Goal: Information Seeking & Learning: Learn about a topic

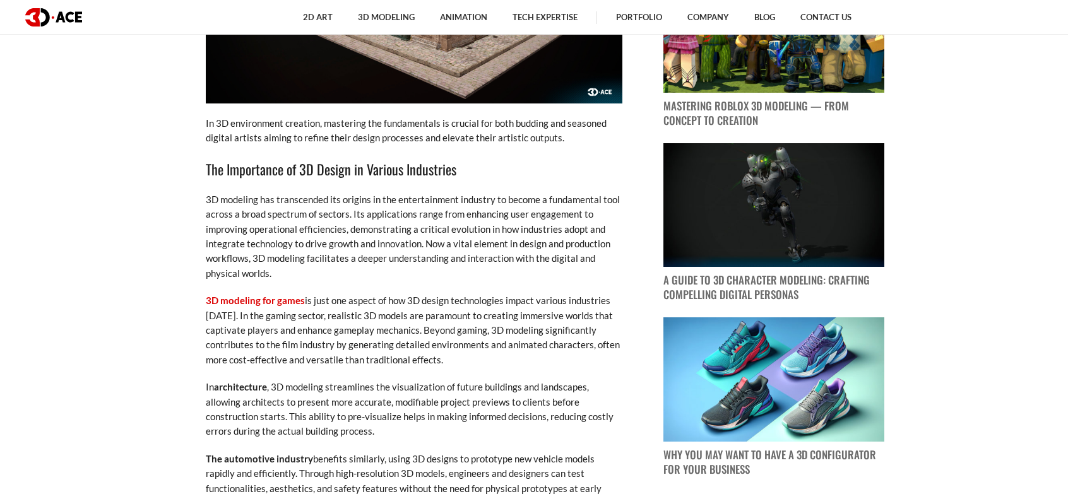
scroll to position [631, 0]
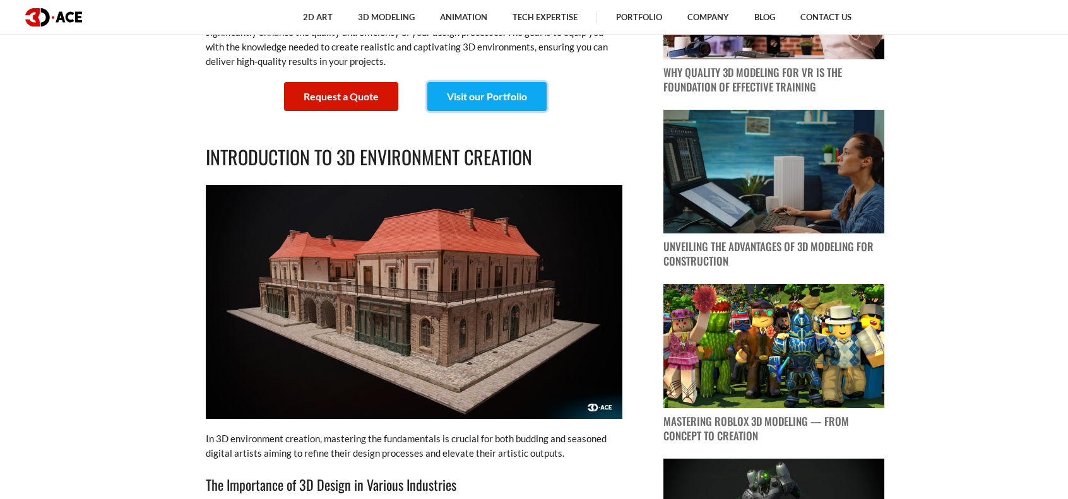
click at [472, 92] on link "Visit our Portfolio" at bounding box center [486, 96] width 119 height 29
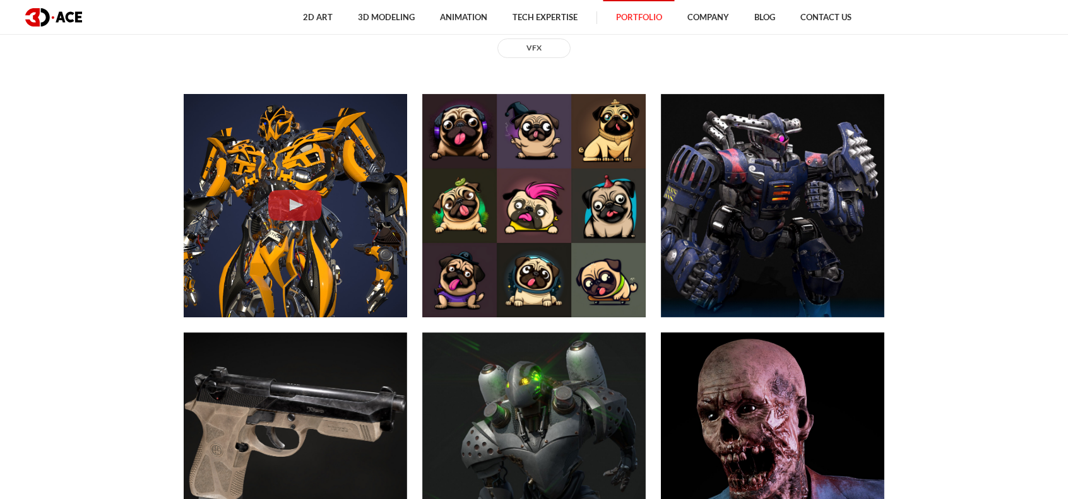
scroll to position [947, 0]
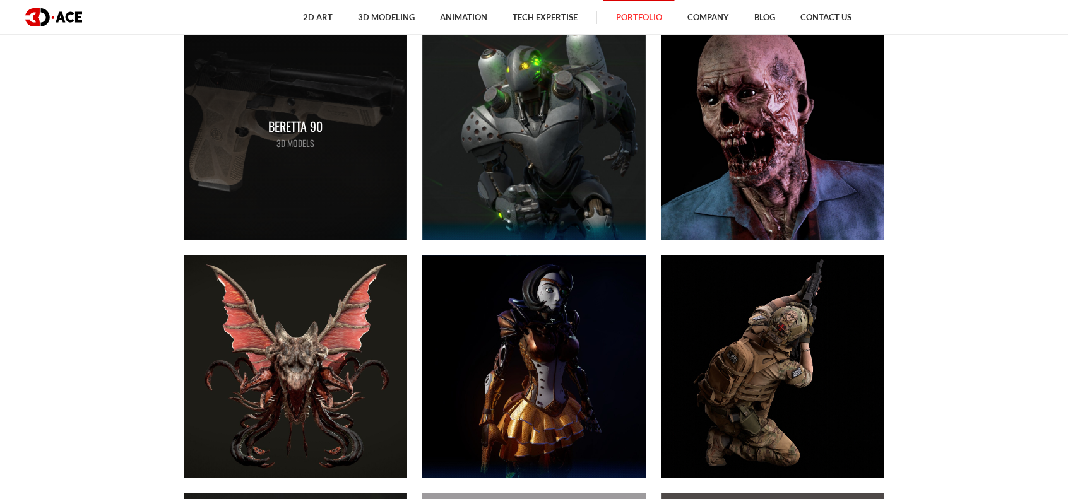
click at [279, 187] on div "Beretta 90 3D MODELS" at bounding box center [295, 128] width 223 height 223
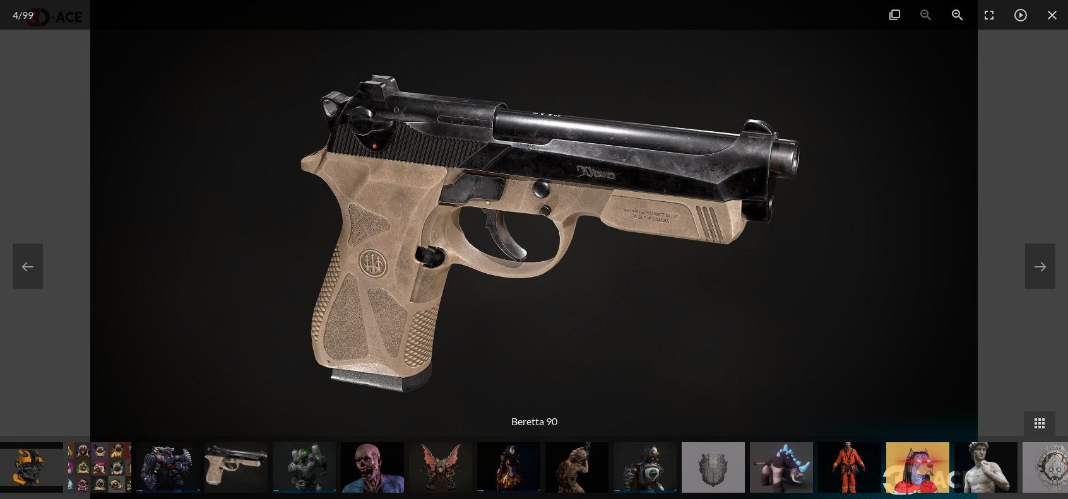
scroll to position [1263, 0]
click at [1039, 263] on button at bounding box center [1040, 266] width 30 height 45
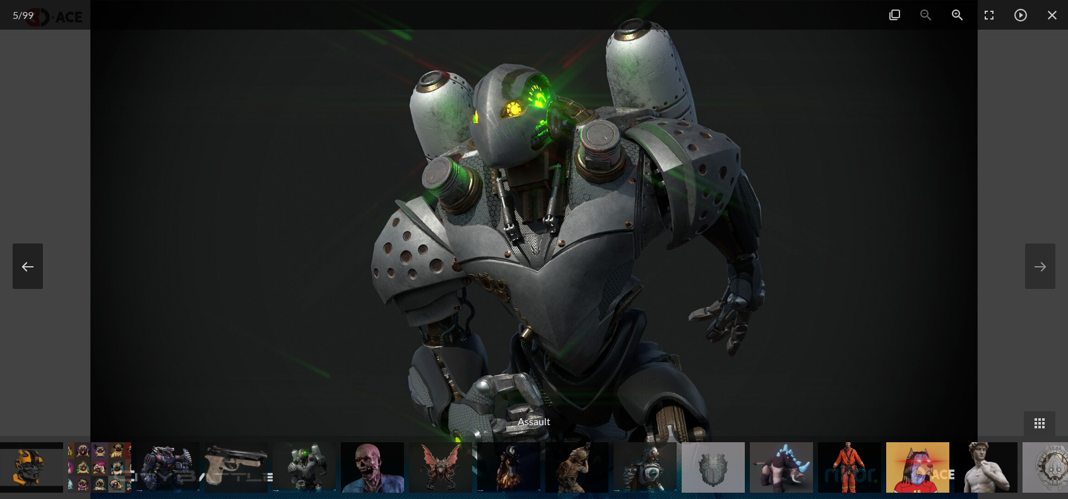
click at [29, 270] on button at bounding box center [28, 266] width 30 height 45
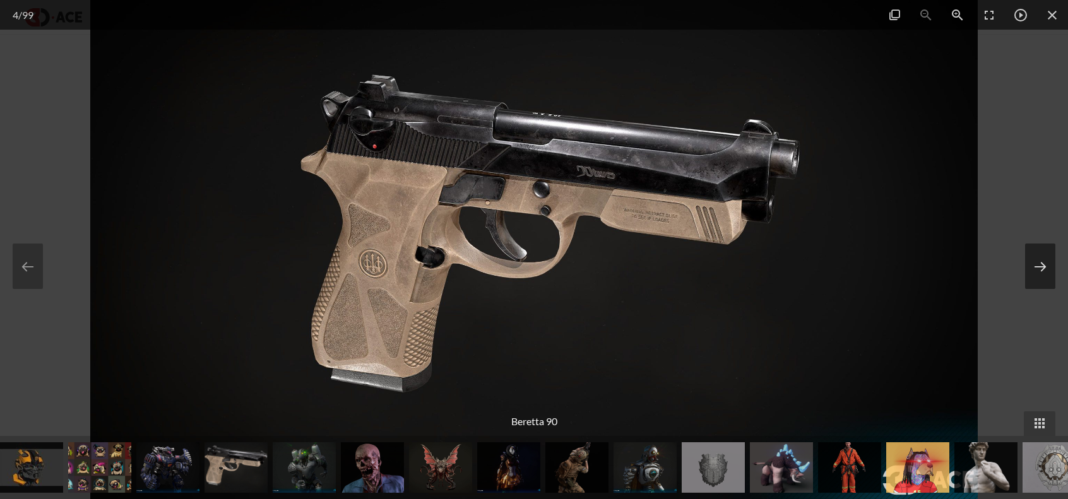
click at [1042, 257] on button at bounding box center [1040, 266] width 30 height 45
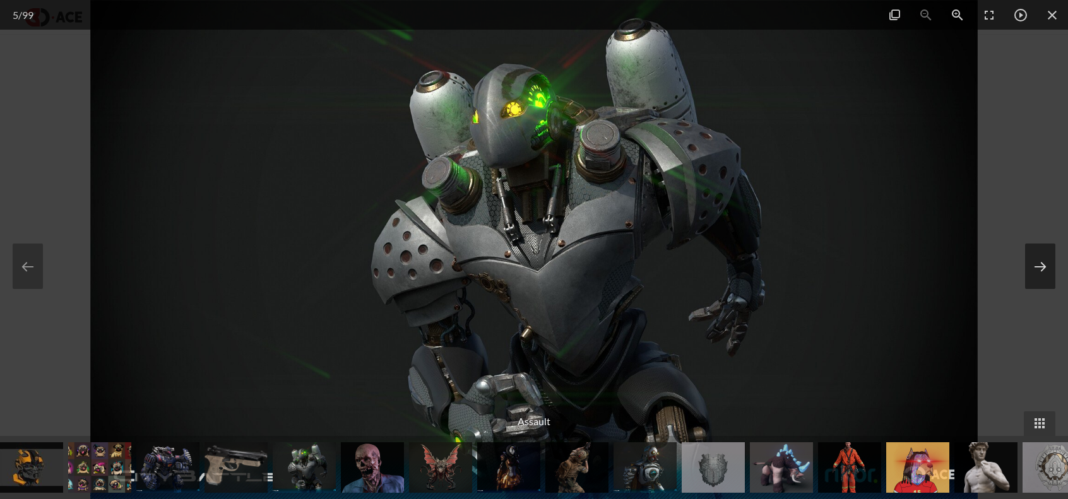
click at [1042, 257] on button at bounding box center [1040, 266] width 30 height 45
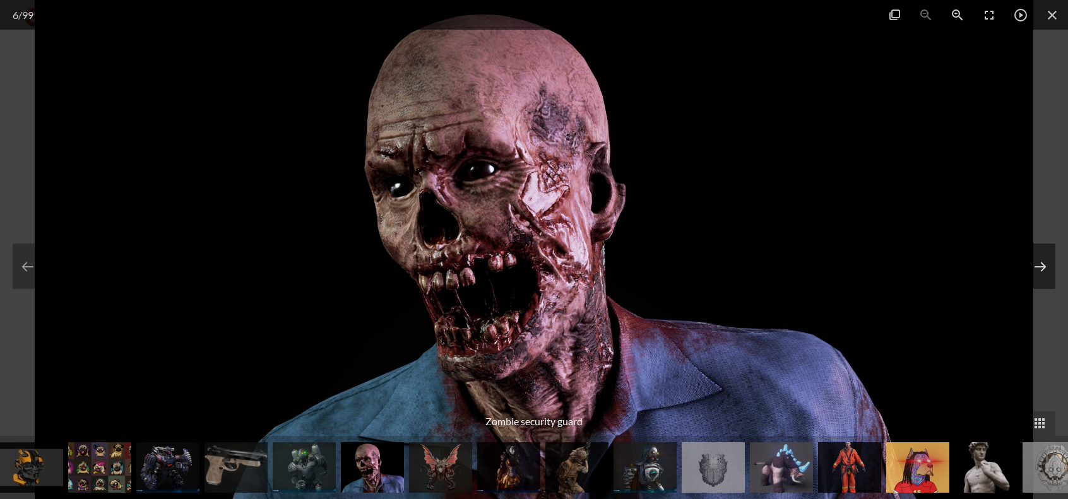
click at [1042, 257] on button at bounding box center [1040, 266] width 30 height 45
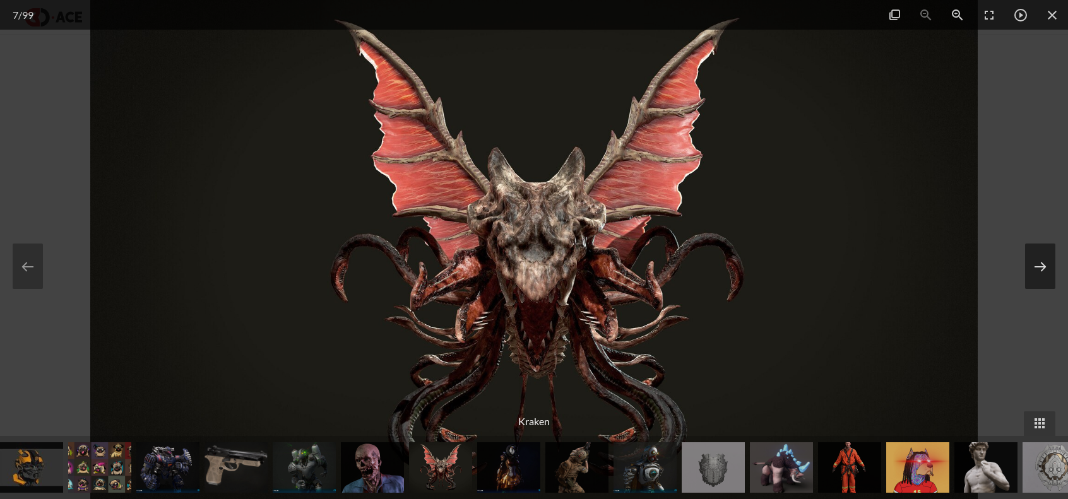
click at [1042, 257] on button at bounding box center [1040, 266] width 30 height 45
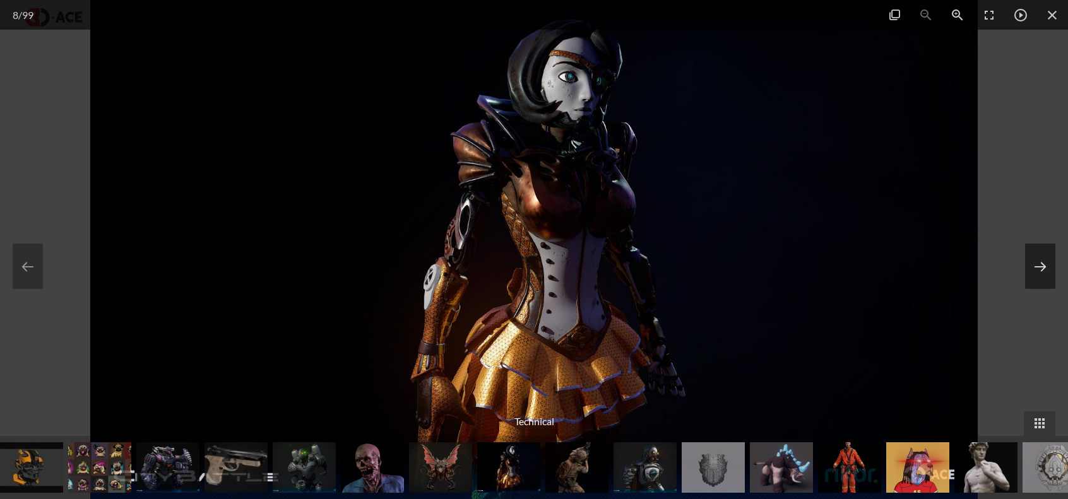
click at [1042, 257] on button at bounding box center [1040, 266] width 30 height 45
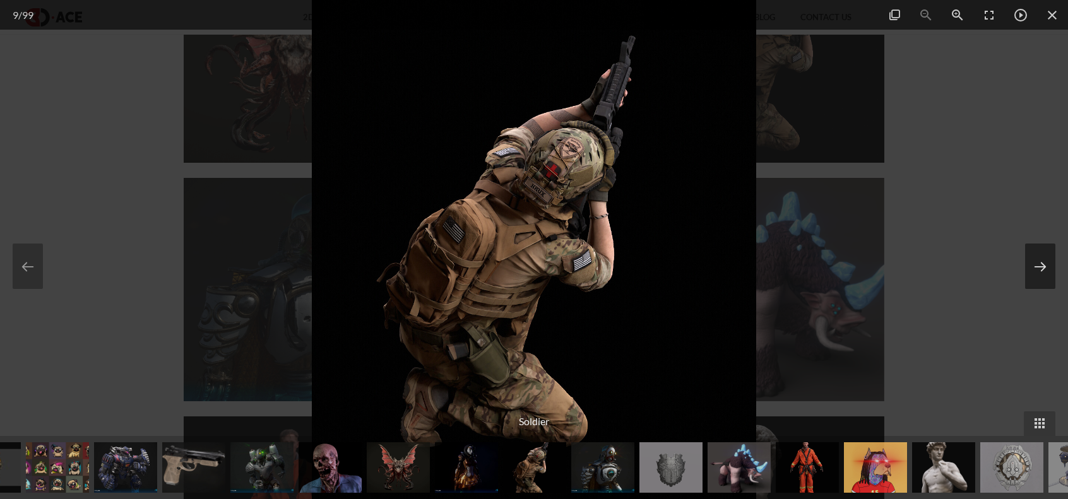
click at [1042, 257] on button at bounding box center [1040, 266] width 30 height 45
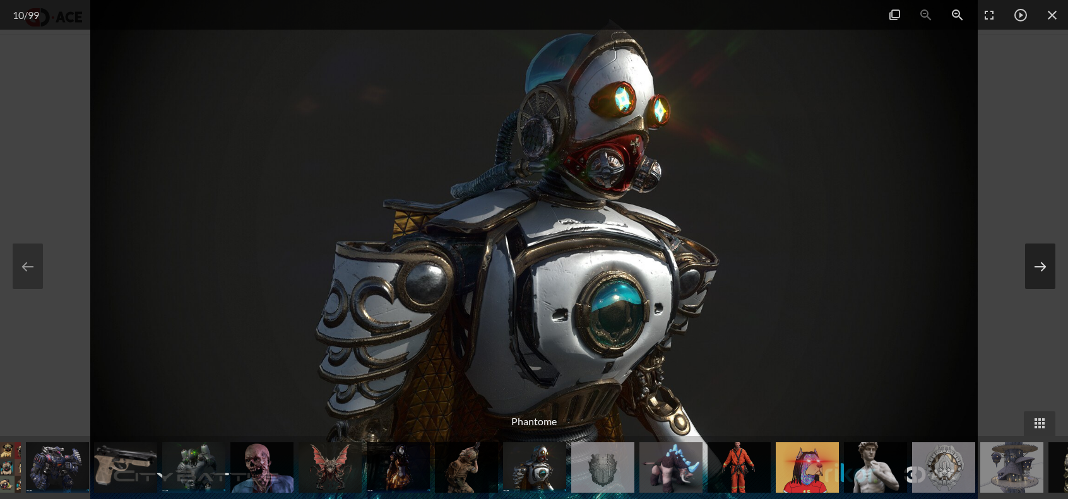
click at [1042, 257] on button at bounding box center [1040, 266] width 30 height 45
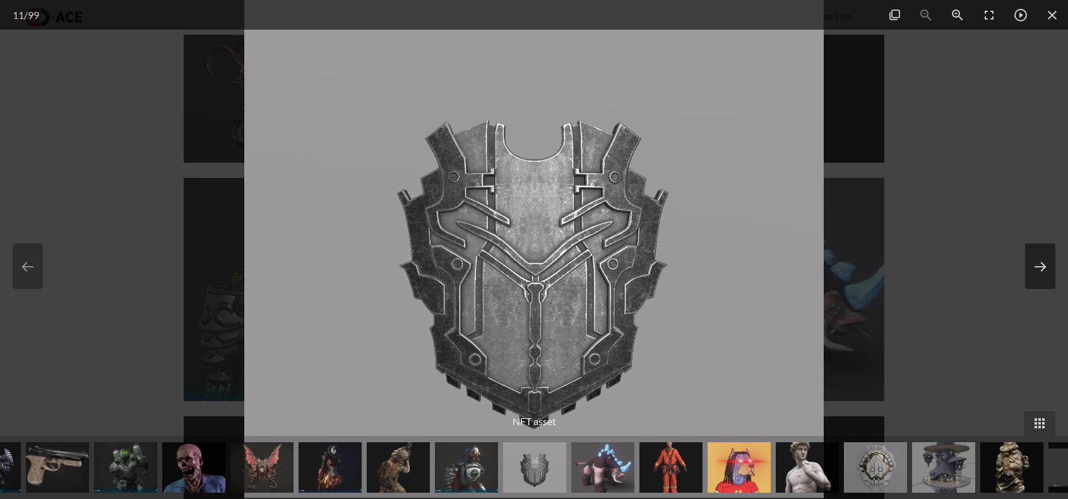
click at [1042, 257] on button at bounding box center [1040, 266] width 30 height 45
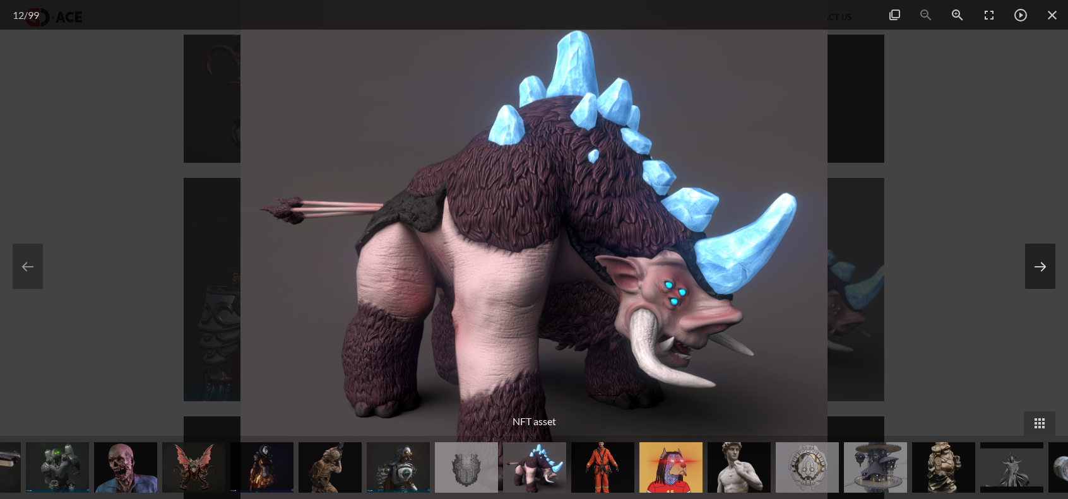
click at [1042, 257] on button at bounding box center [1040, 266] width 30 height 45
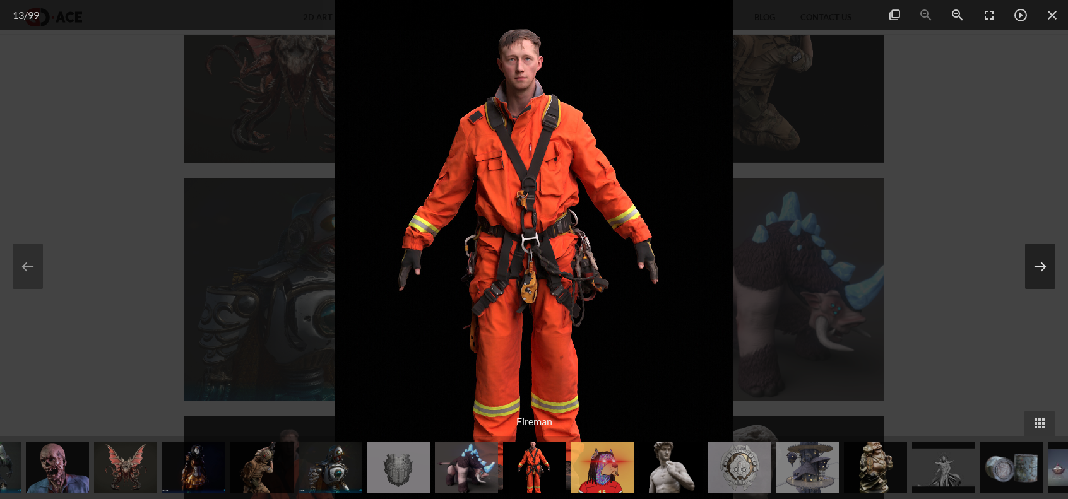
click at [1042, 257] on button at bounding box center [1040, 266] width 30 height 45
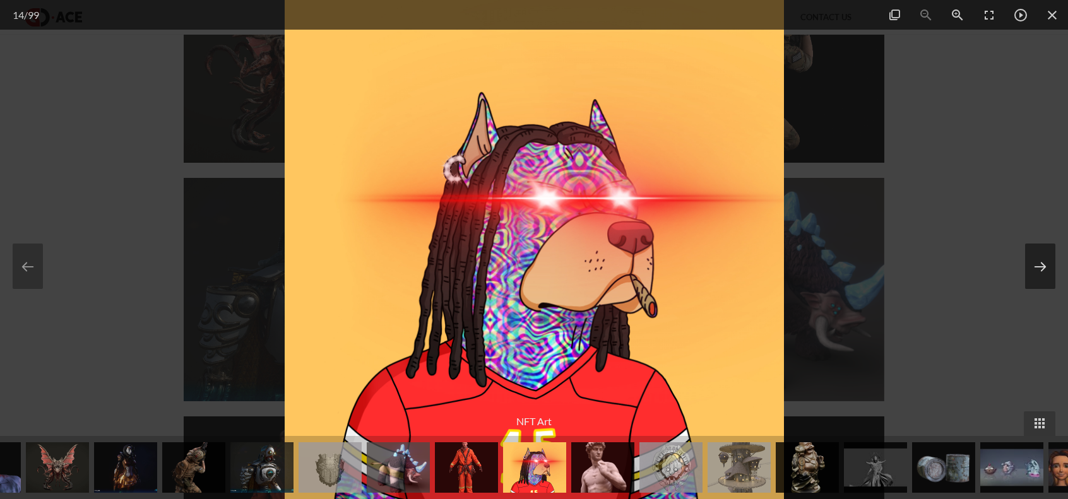
click at [1042, 257] on button at bounding box center [1040, 266] width 30 height 45
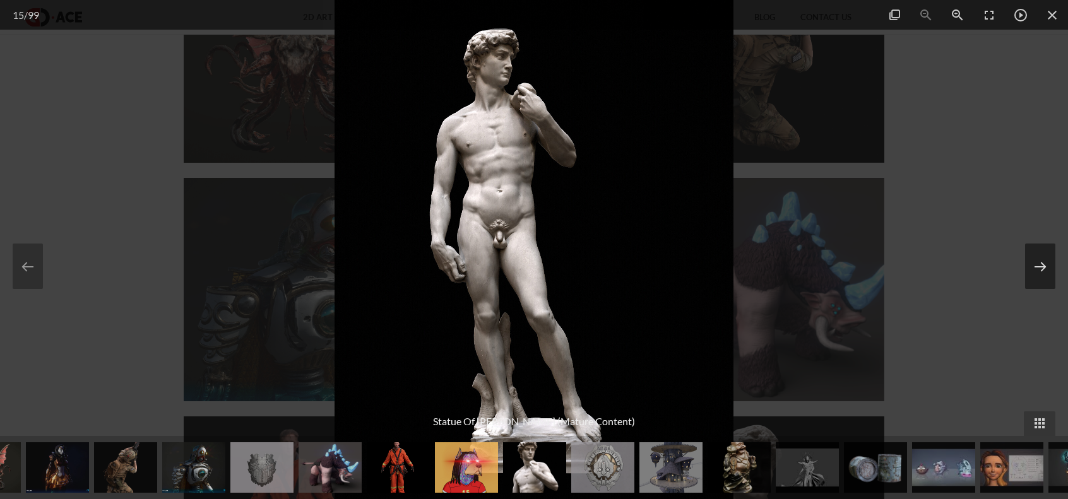
click at [1042, 257] on button at bounding box center [1040, 266] width 30 height 45
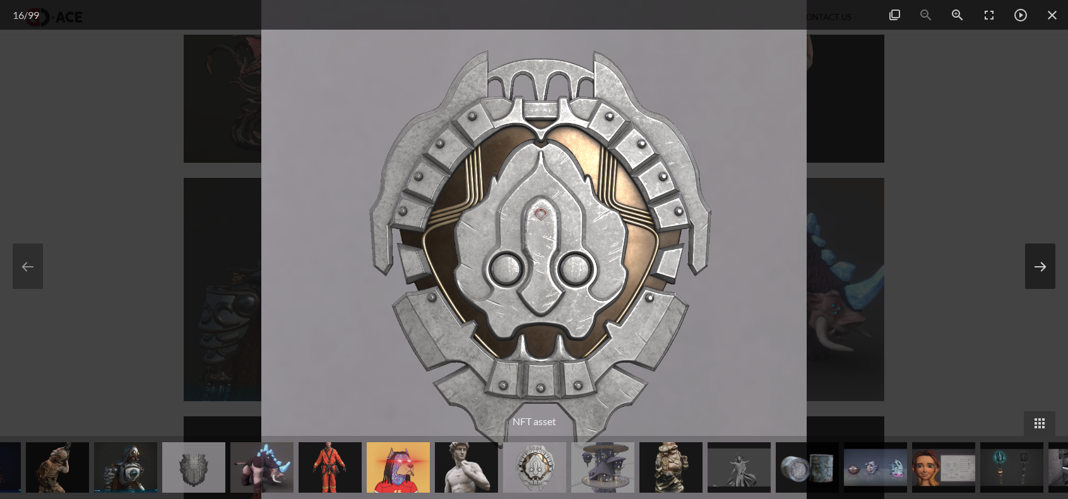
click at [1042, 257] on button at bounding box center [1040, 266] width 30 height 45
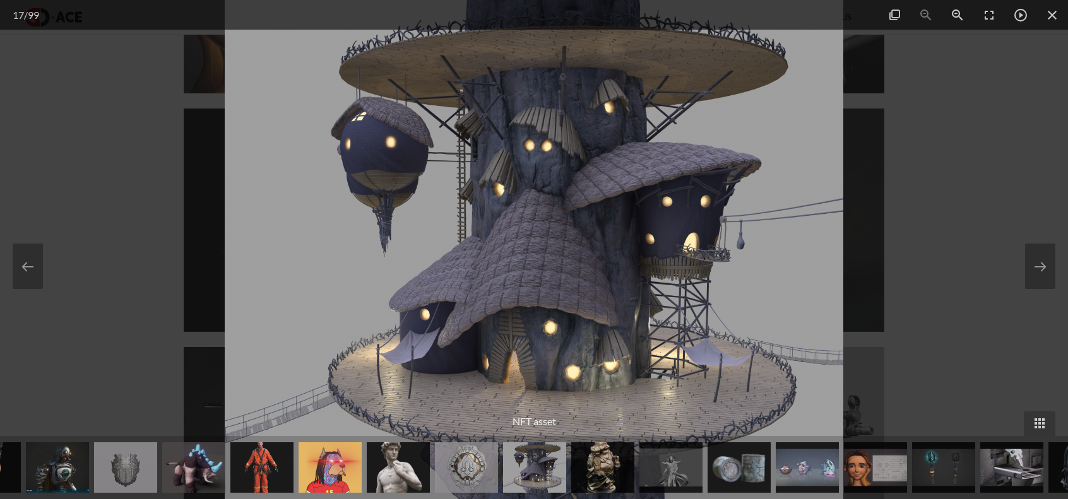
scroll to position [1894, 0]
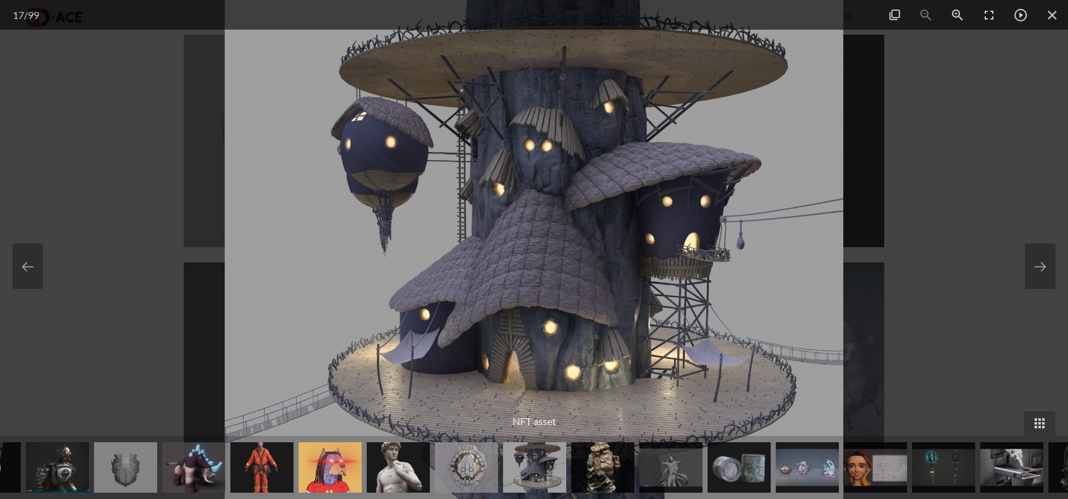
click at [484, 256] on img at bounding box center [534, 249] width 618 height 499
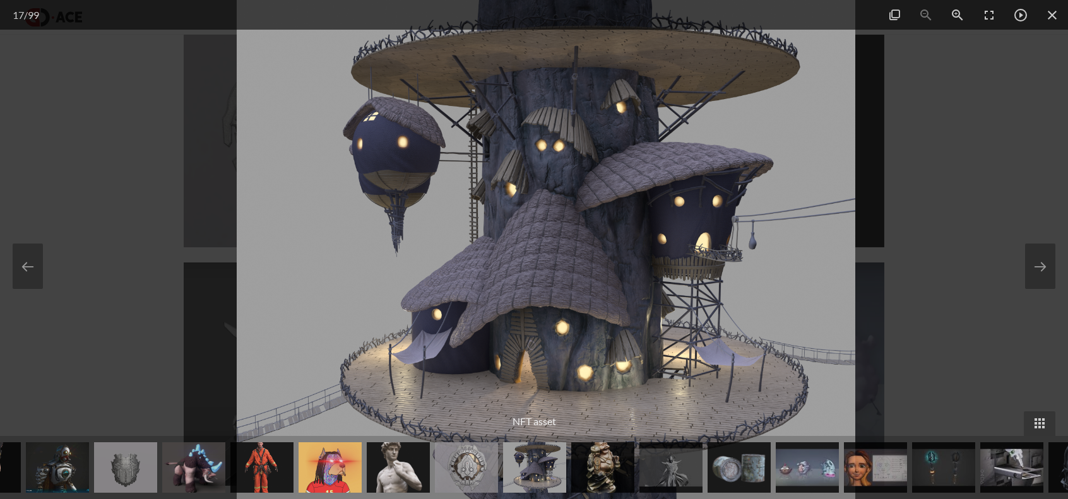
drag, startPoint x: 536, startPoint y: 262, endPoint x: 511, endPoint y: 210, distance: 57.9
click at [511, 210] on img at bounding box center [546, 249] width 618 height 499
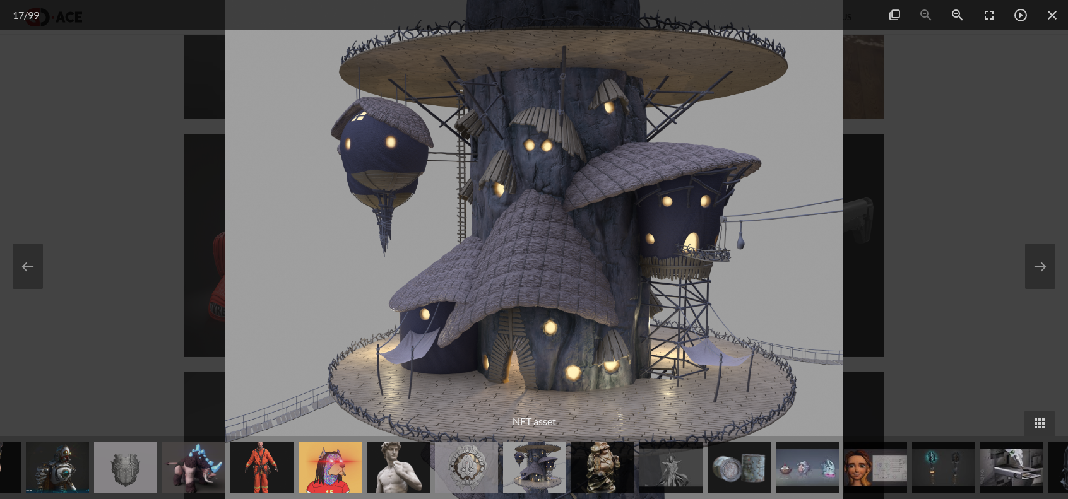
scroll to position [3472, 0]
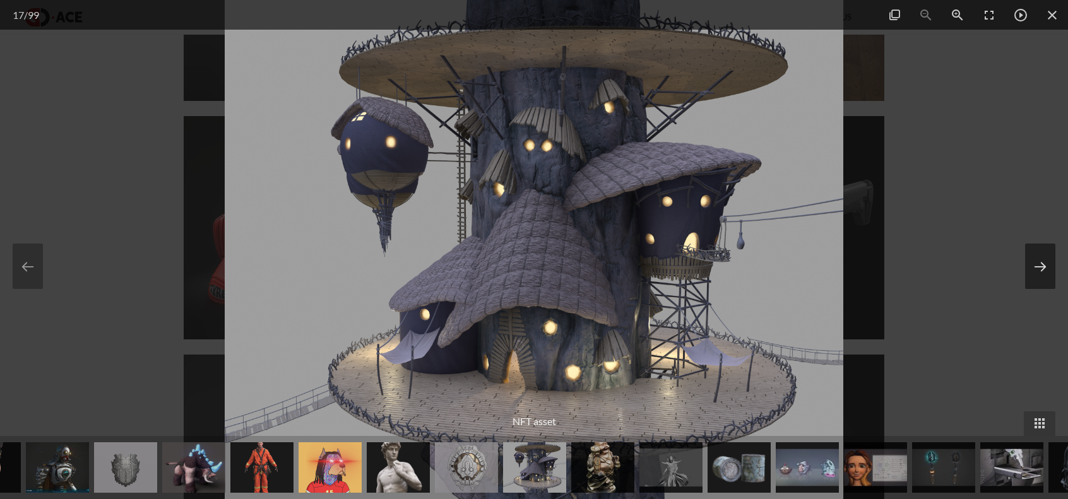
click at [1034, 266] on button at bounding box center [1040, 266] width 30 height 45
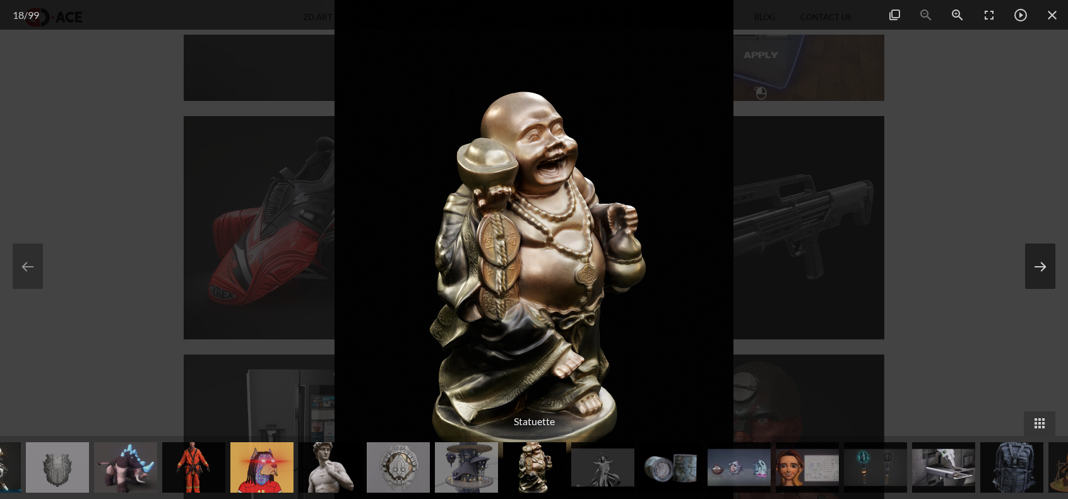
click at [1034, 266] on button at bounding box center [1040, 266] width 30 height 45
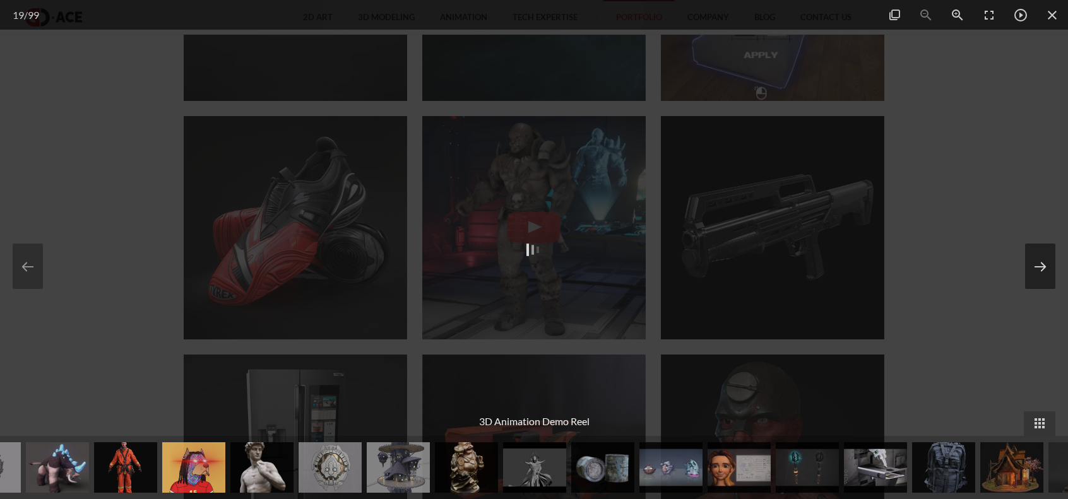
click at [1034, 266] on button at bounding box center [1040, 266] width 30 height 45
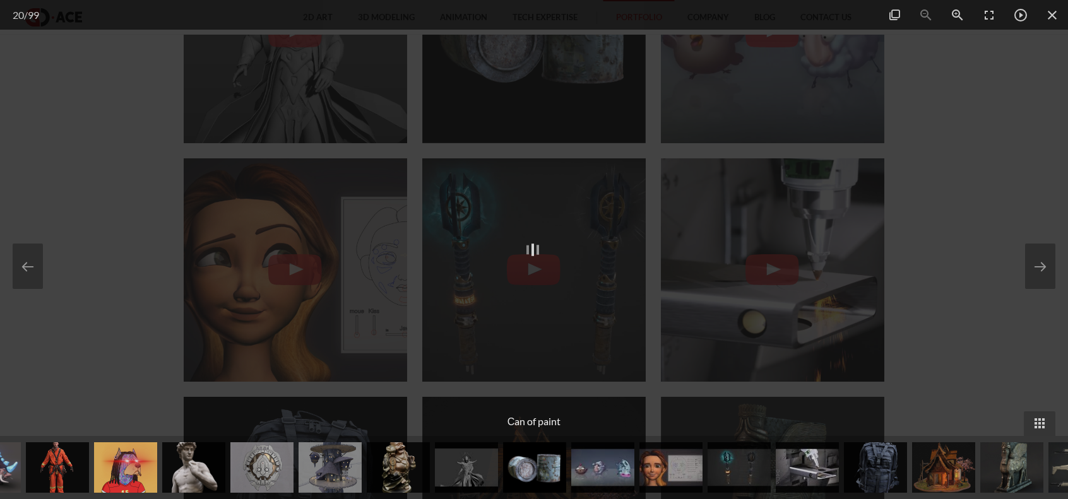
scroll to position [2210, 0]
